Goal: Transaction & Acquisition: Purchase product/service

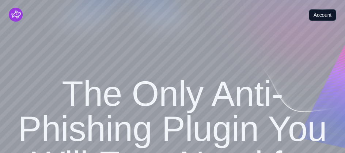
click at [317, 15] on link "Account" at bounding box center [322, 15] width 27 height 12
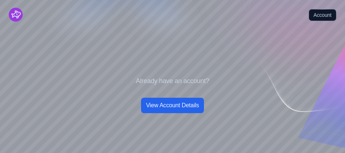
click at [166, 102] on link "View Account Details" at bounding box center [172, 105] width 62 height 15
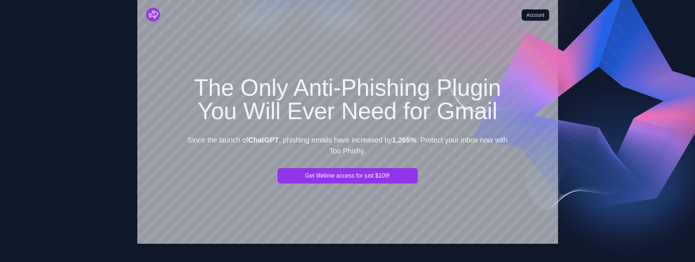
click at [381, 178] on button "Get lifetime access for just $109!" at bounding box center [348, 175] width 140 height 15
